Goal: Information Seeking & Learning: Find specific page/section

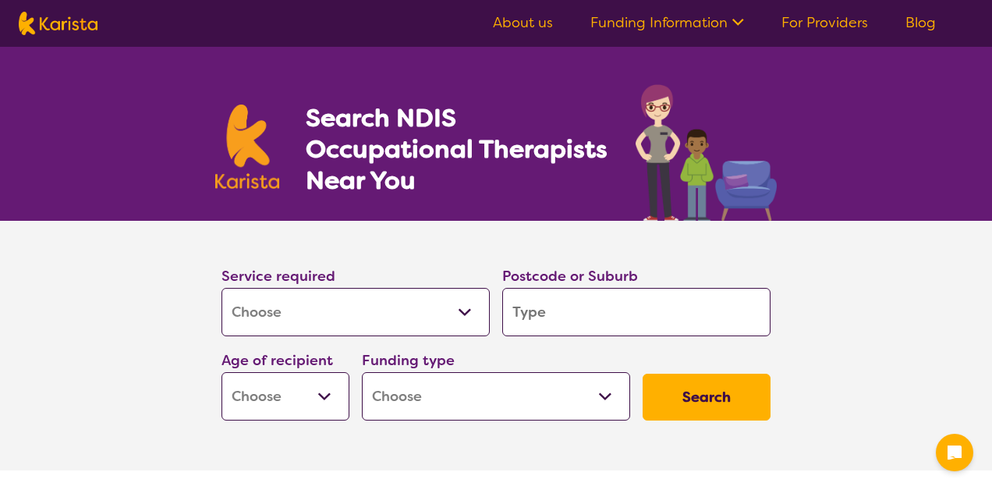
select select "[MEDICAL_DATA]"
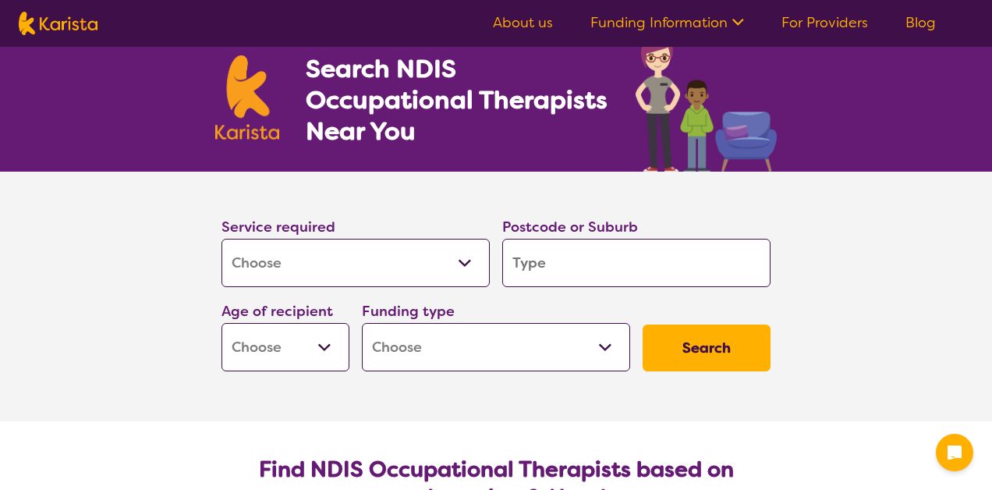
scroll to position [50, 0]
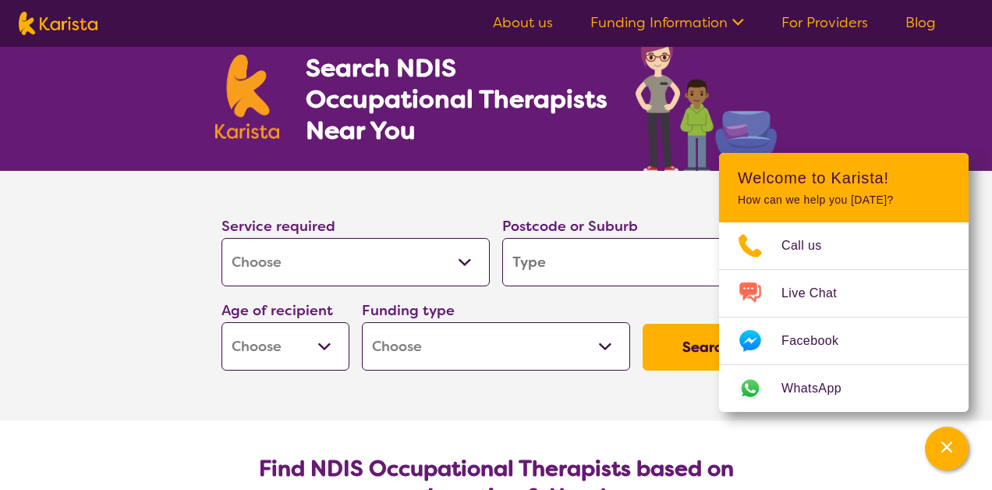
click at [523, 264] on input "search" at bounding box center [636, 262] width 268 height 48
type input "2093"
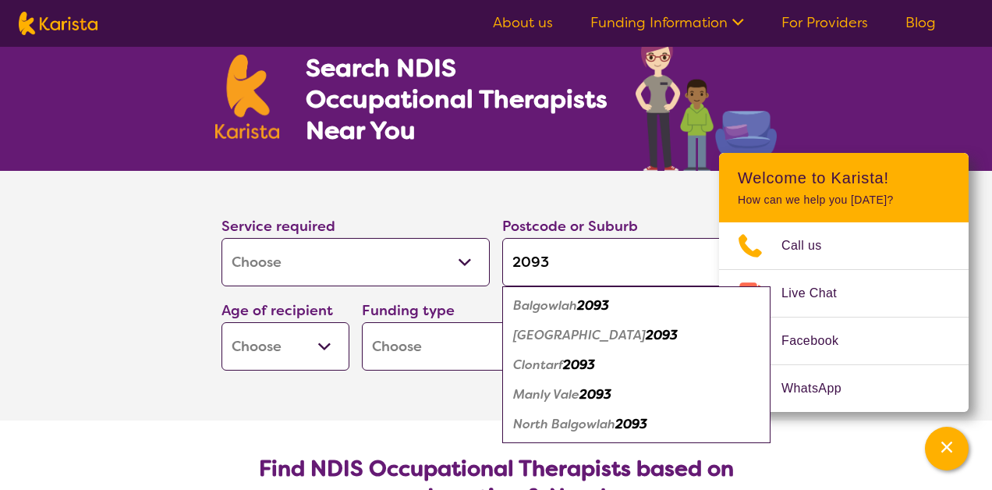
click at [387, 398] on section "Service required Allied Health Assistant Assessment ([MEDICAL_DATA] or [MEDICAL…" at bounding box center [496, 295] width 624 height 249
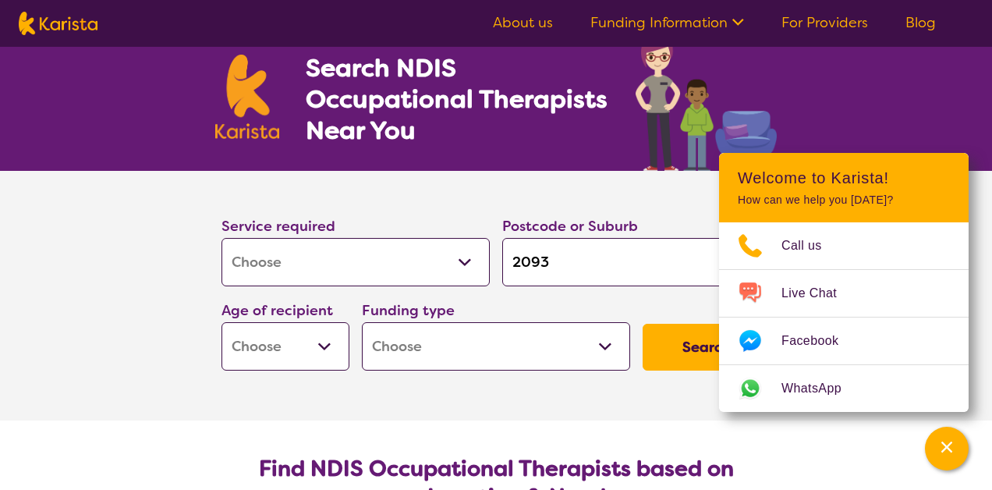
click at [688, 345] on button "Search" at bounding box center [706, 346] width 128 height 47
click at [298, 342] on select "Early Childhood - 0 to 9 Child - 10 to 11 Adolescent - 12 to 17 Adult - 18 to 6…" at bounding box center [285, 346] width 128 height 48
select select "EC"
click at [705, 355] on button "Search" at bounding box center [706, 346] width 128 height 47
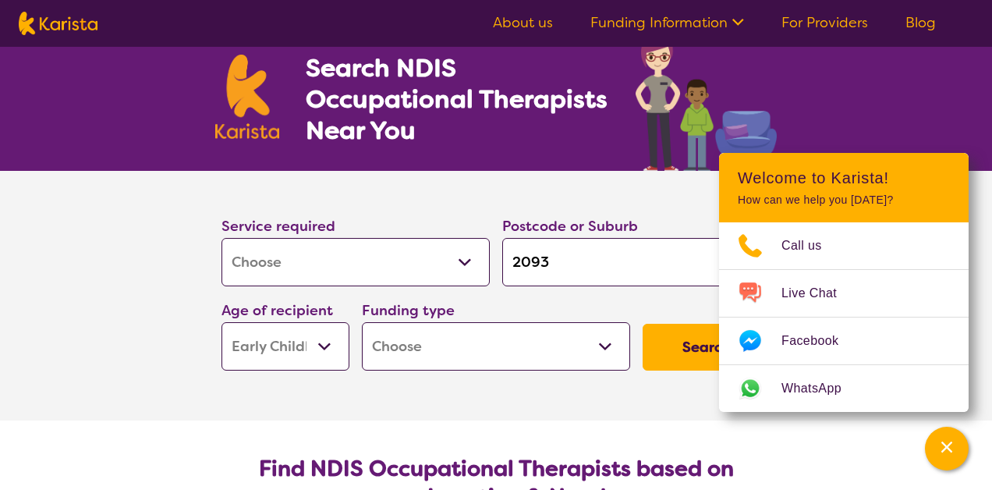
click at [503, 329] on select "Home Care Package (HCP) National Disability Insurance Scheme (NDIS) I don't know" at bounding box center [496, 346] width 268 height 48
select select "i-don-t-know"
click at [684, 356] on button "Search" at bounding box center [706, 346] width 128 height 47
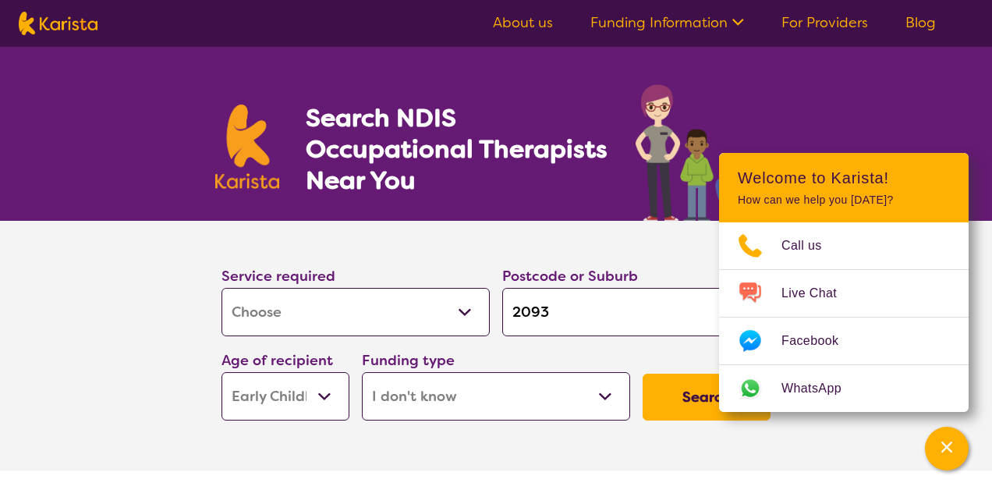
select select "[MEDICAL_DATA]"
select select "EC"
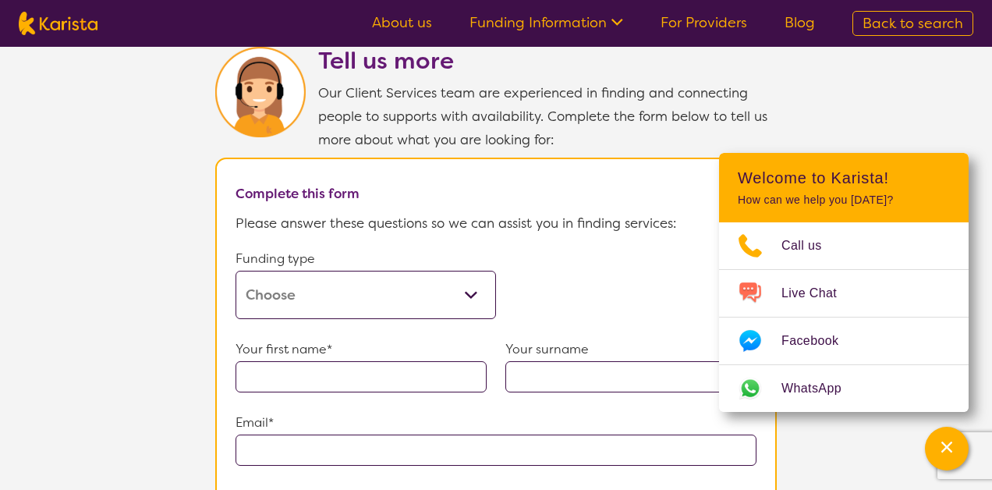
scroll to position [800, 0]
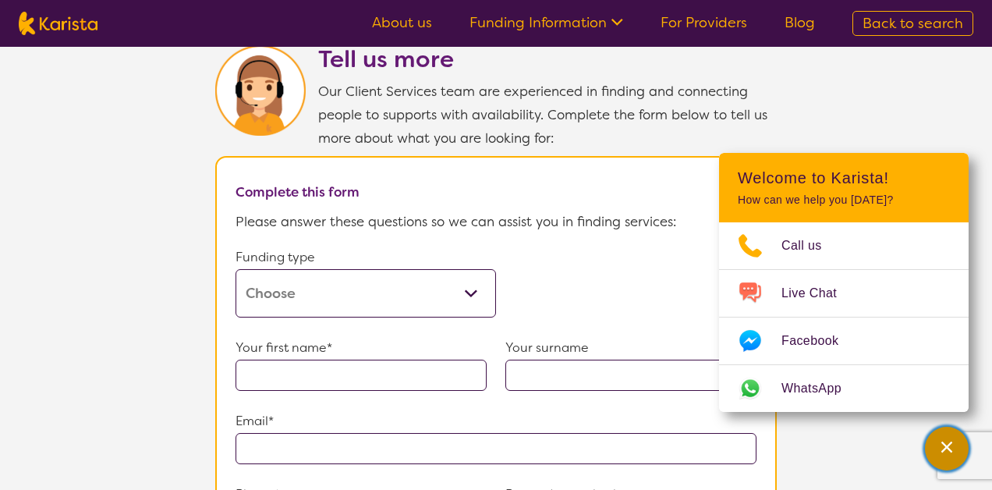
click at [953, 446] on icon "Channel Menu" at bounding box center [947, 447] width 16 height 16
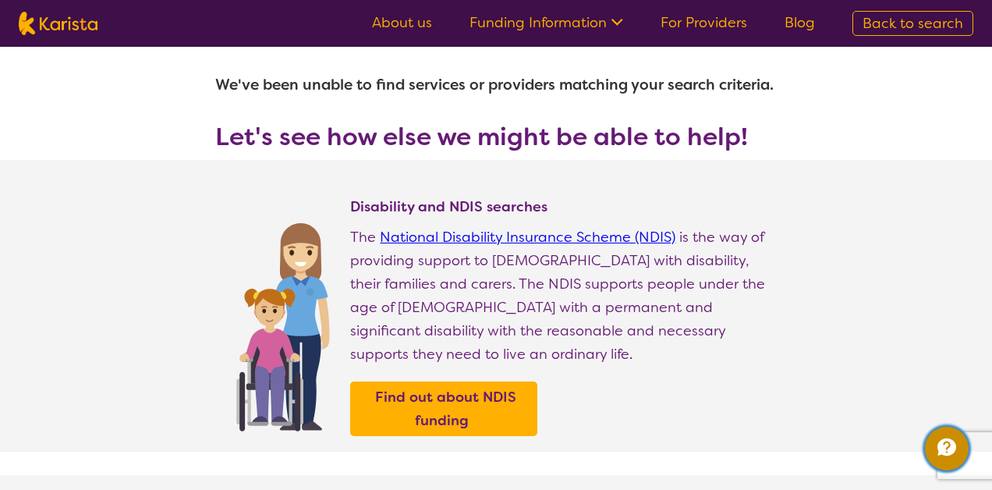
scroll to position [19, 0]
